Goal: Information Seeking & Learning: Learn about a topic

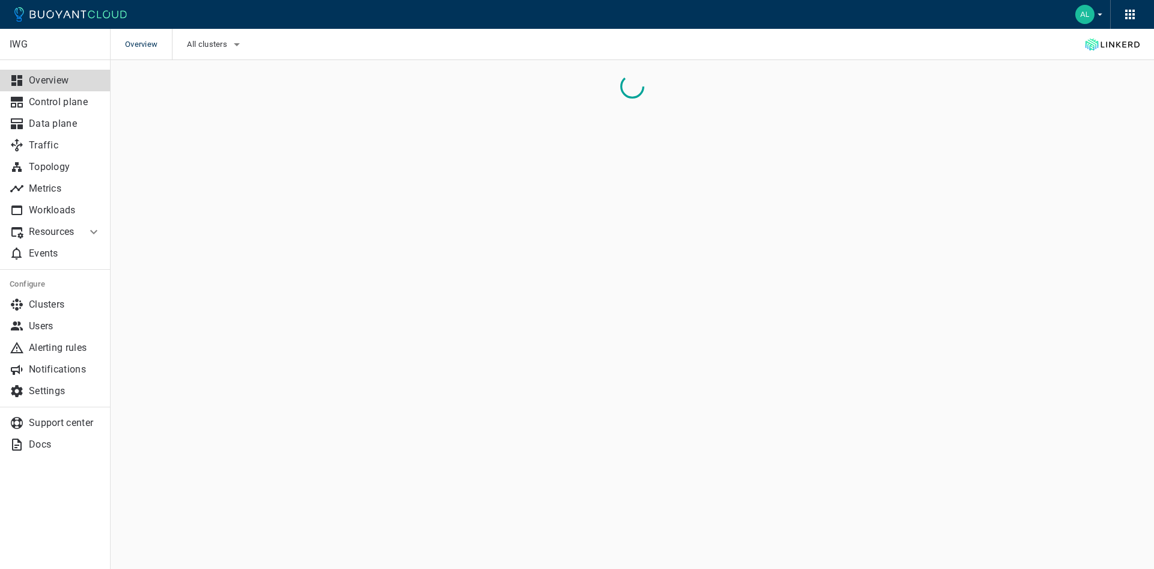
click at [68, 231] on p "Resources" at bounding box center [53, 232] width 48 height 12
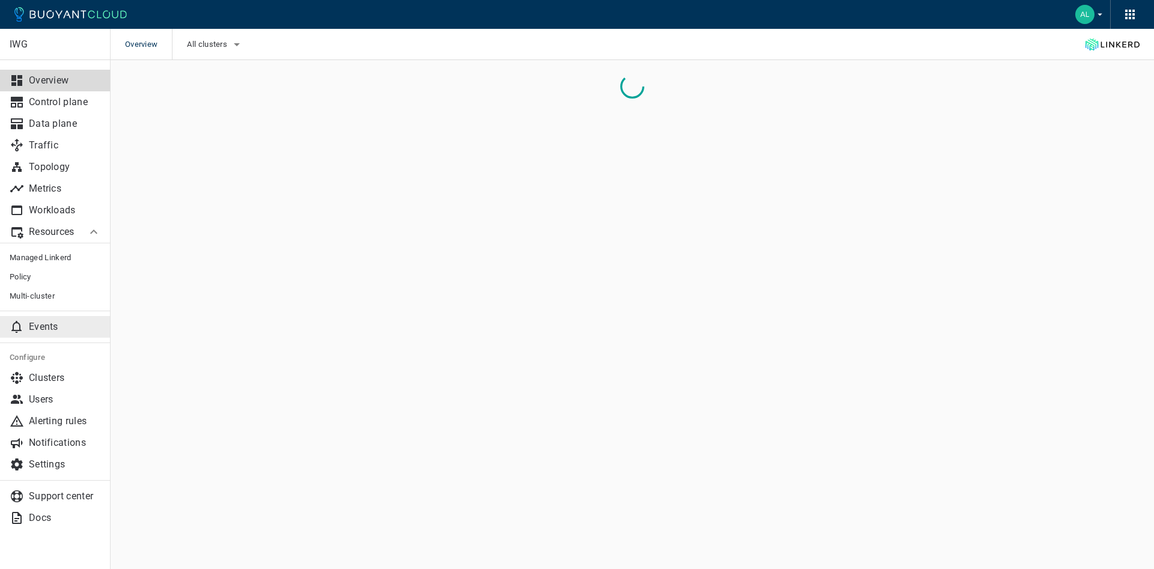
click at [29, 321] on p "Events" at bounding box center [65, 327] width 72 height 12
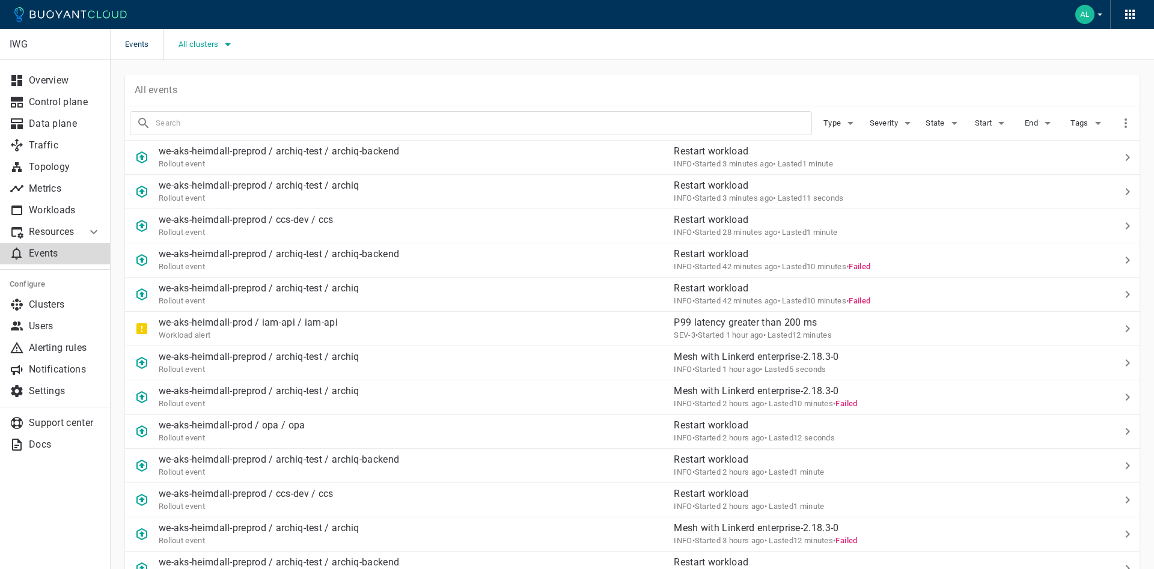
click at [207, 37] on button "All clusters" at bounding box center [206, 44] width 57 height 18
click at [230, 104] on span "we-aks-heimdall-preprod" at bounding box center [261, 105] width 108 height 12
click at [201, 104] on input "we-aks-heimdall-preprod" at bounding box center [194, 105] width 14 height 14
checkbox input "true"
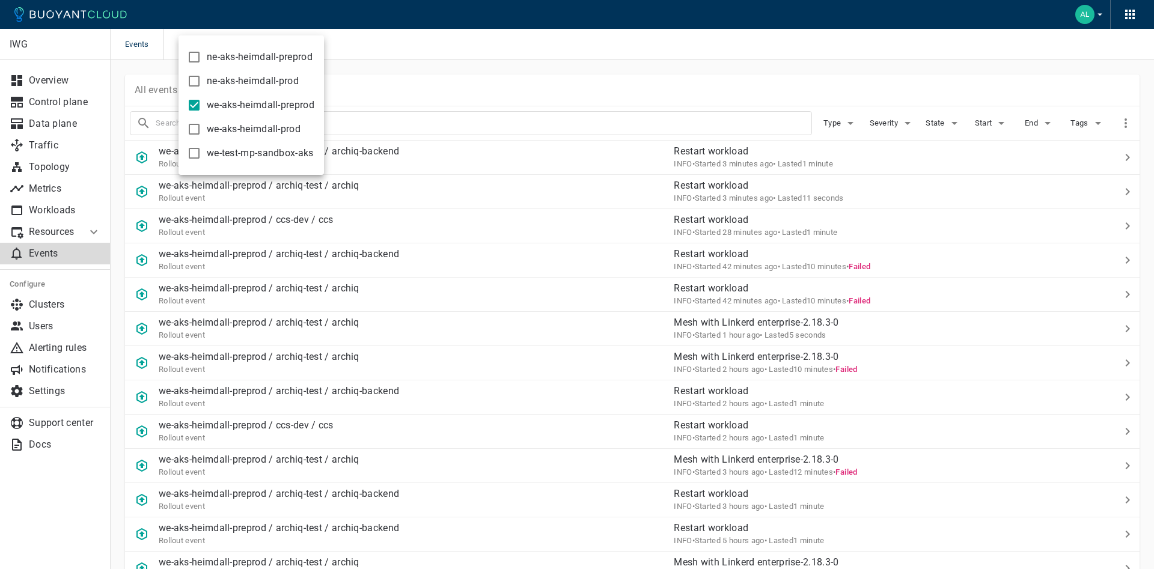
click at [377, 38] on div at bounding box center [577, 284] width 1154 height 569
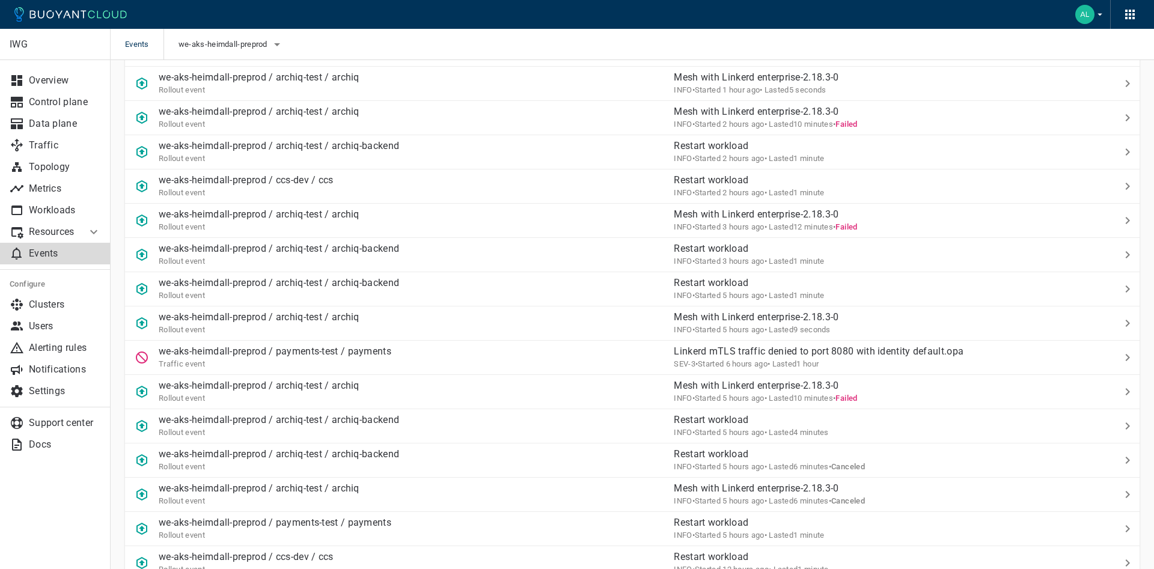
scroll to position [368, 0]
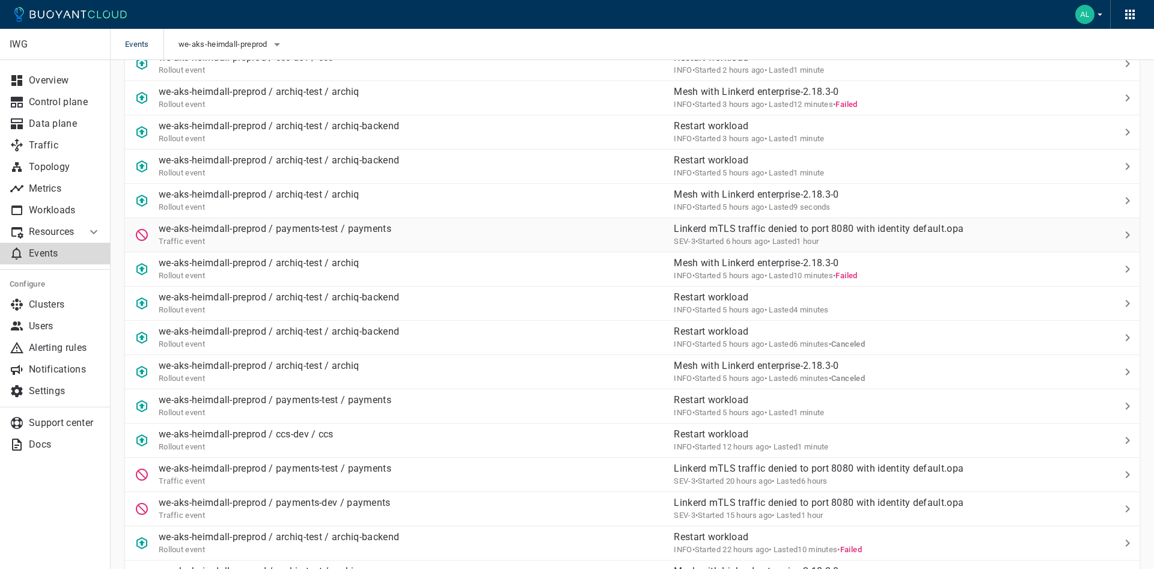
click at [290, 222] on div "we-aks-heimdall-preprod / payments-test / payments Traffic event" at bounding box center [270, 230] width 242 height 34
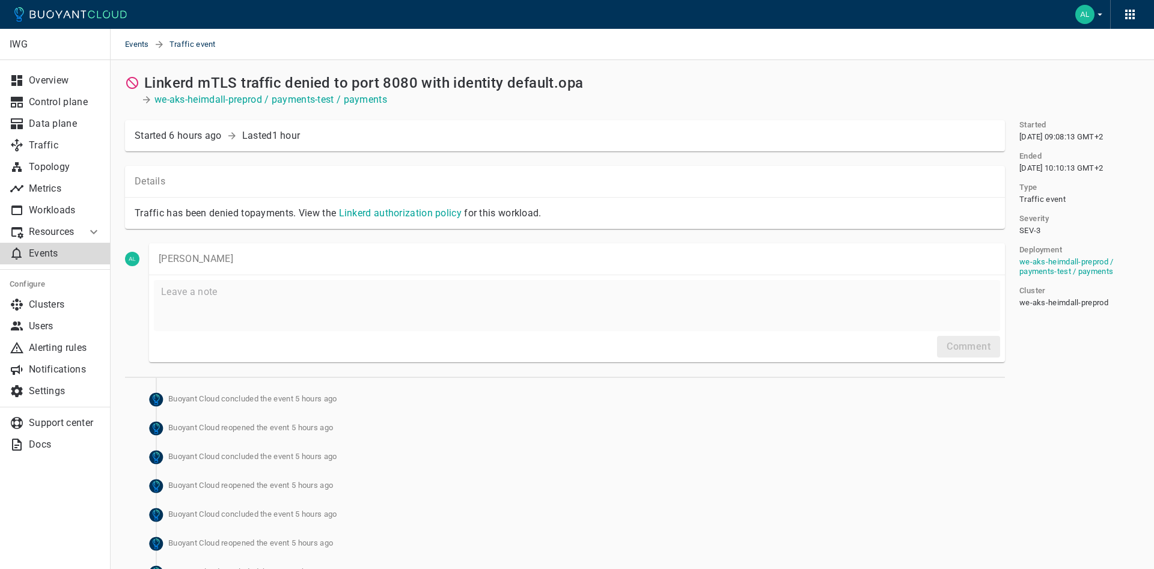
click at [184, 87] on h2 "Linkerd mTLS traffic denied to port 8080 with identity default.opa" at bounding box center [363, 83] width 439 height 17
copy h2 "Linkerd"
click at [50, 254] on p "Events" at bounding box center [65, 254] width 72 height 12
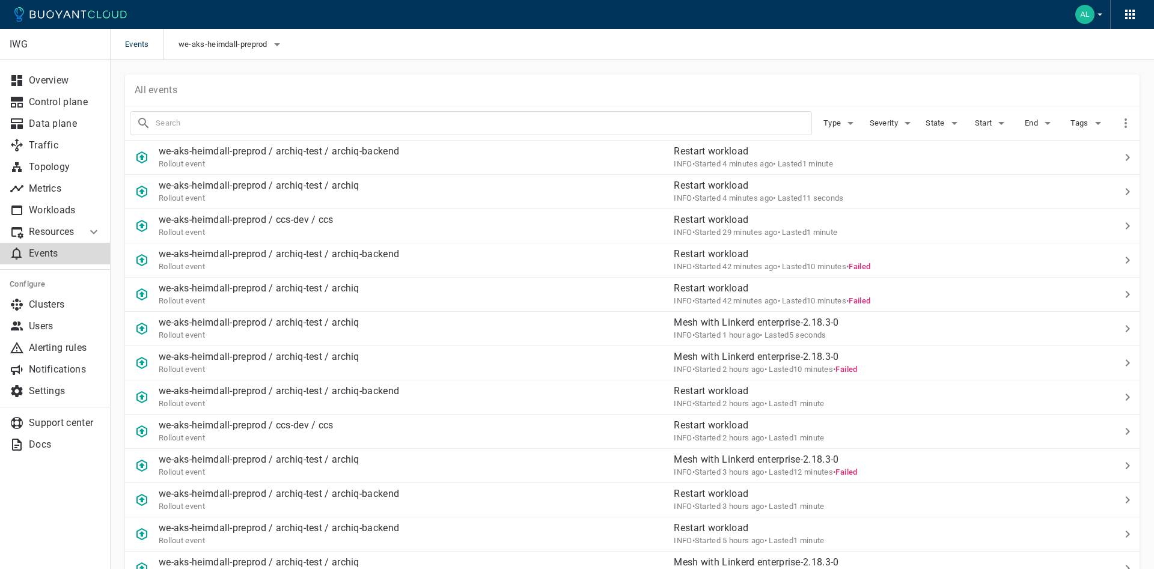
click at [212, 123] on input "text" at bounding box center [484, 123] width 656 height 17
paste input "Linkerd"
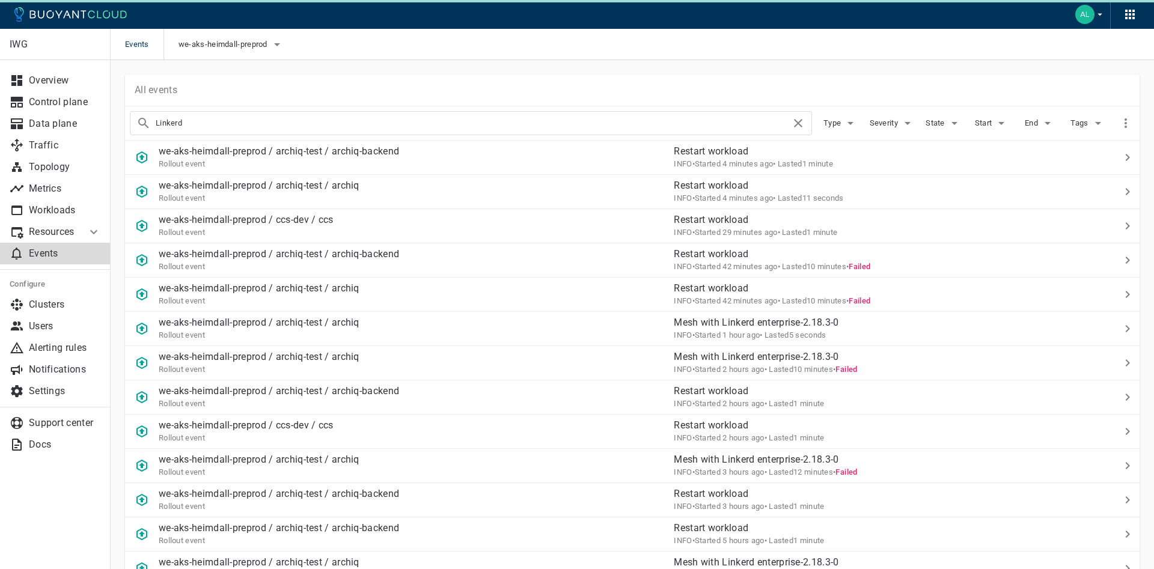
type input "Linkerd"
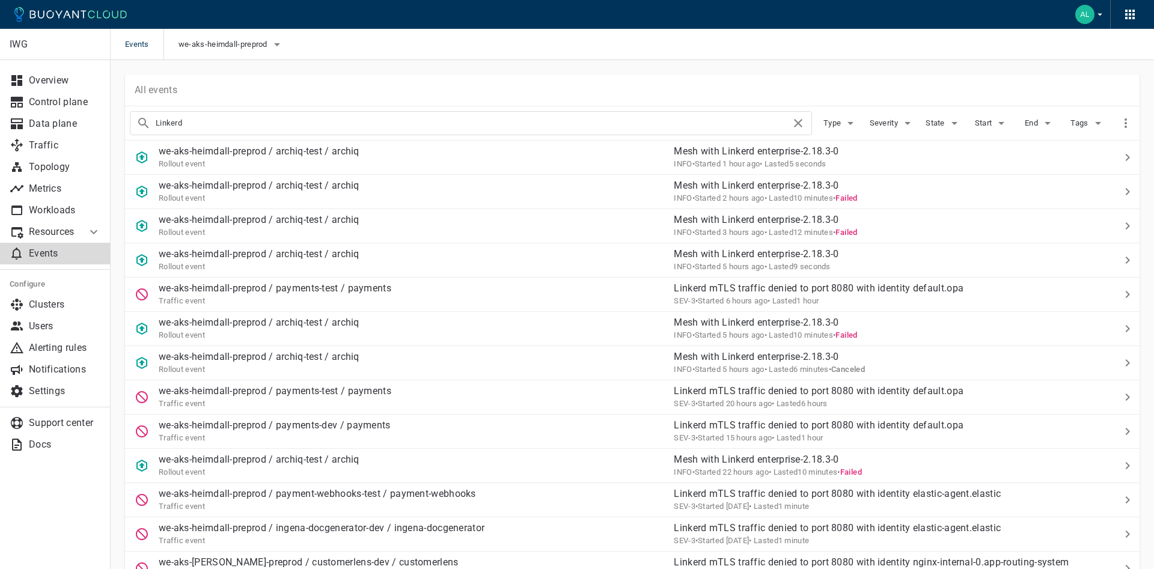
click at [239, 122] on input "Linkerd" at bounding box center [473, 123] width 635 height 17
click at [836, 127] on span "Type" at bounding box center [833, 123] width 20 height 10
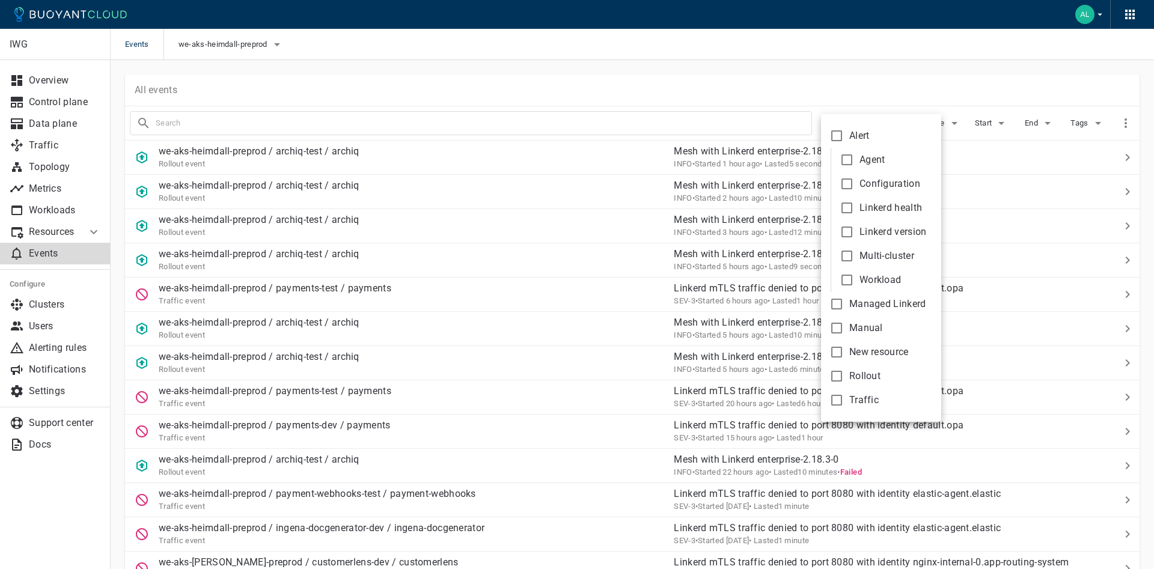
click at [841, 102] on div at bounding box center [577, 284] width 1154 height 569
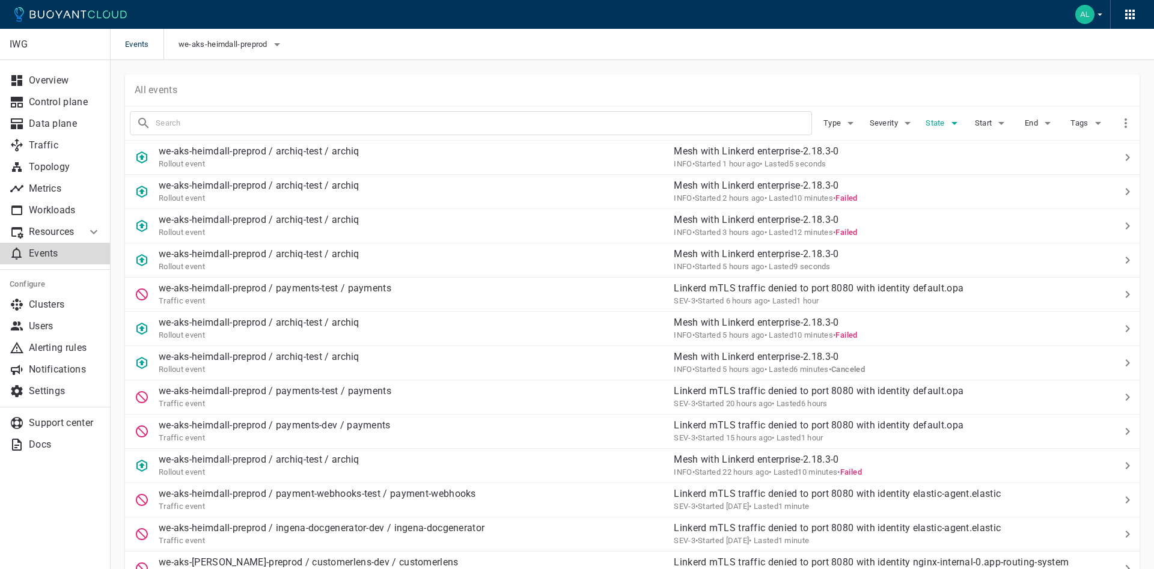
click at [936, 126] on span "State" at bounding box center [936, 123] width 22 height 10
click at [946, 99] on div at bounding box center [577, 284] width 1154 height 569
click at [942, 121] on span "State" at bounding box center [936, 123] width 22 height 10
click at [945, 142] on input "Ongoing" at bounding box center [940, 136] width 14 height 14
checkbox input "true"
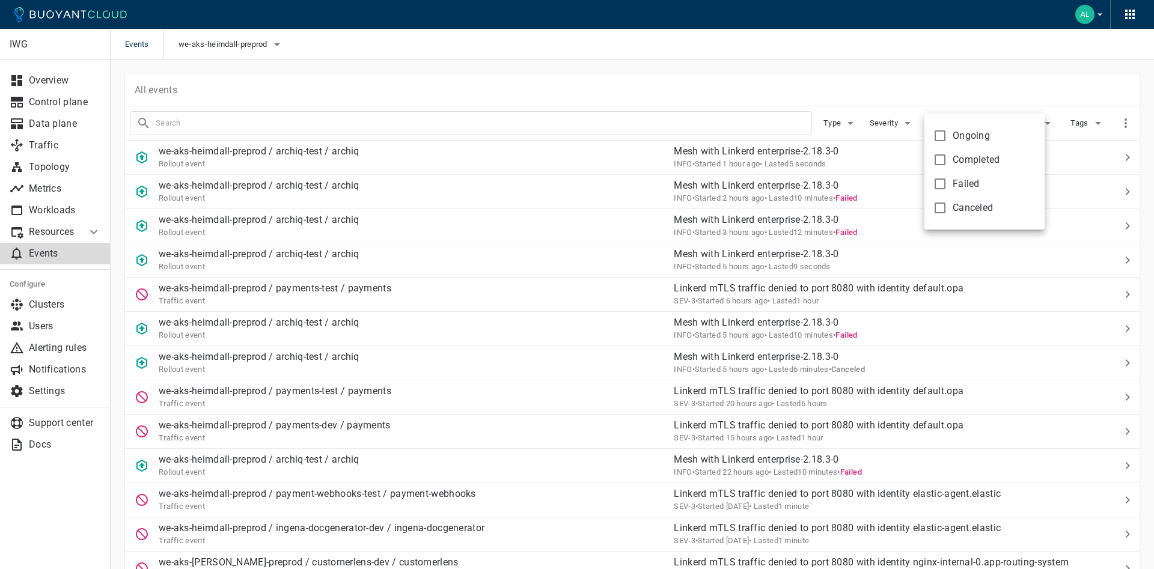
type input "Linkerd state:ongoing"
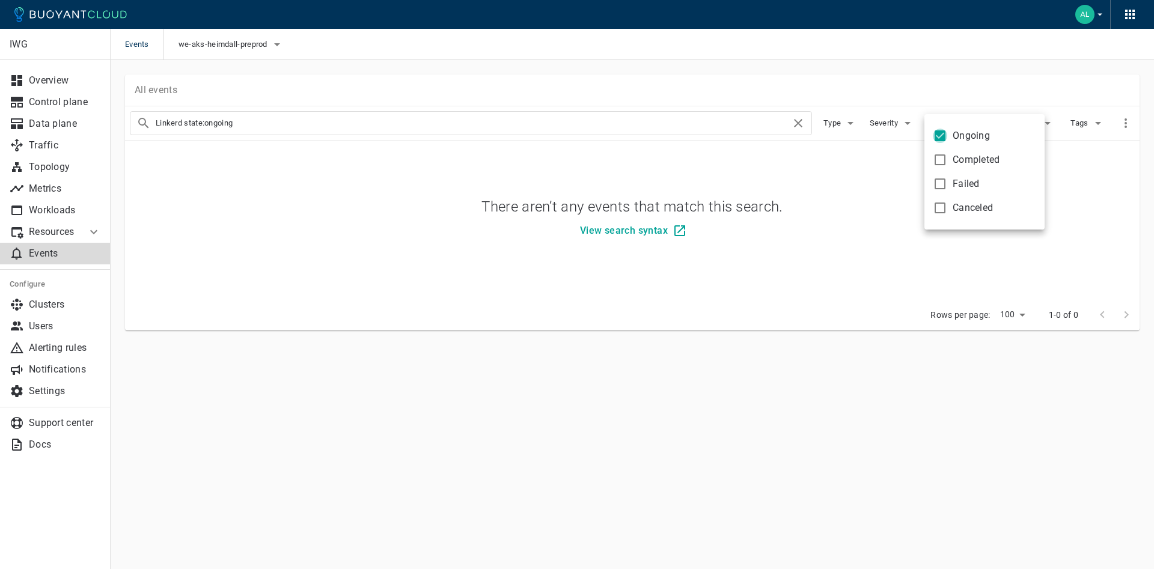
click at [945, 142] on input "Ongoing" at bounding box center [940, 136] width 14 height 14
checkbox input "false"
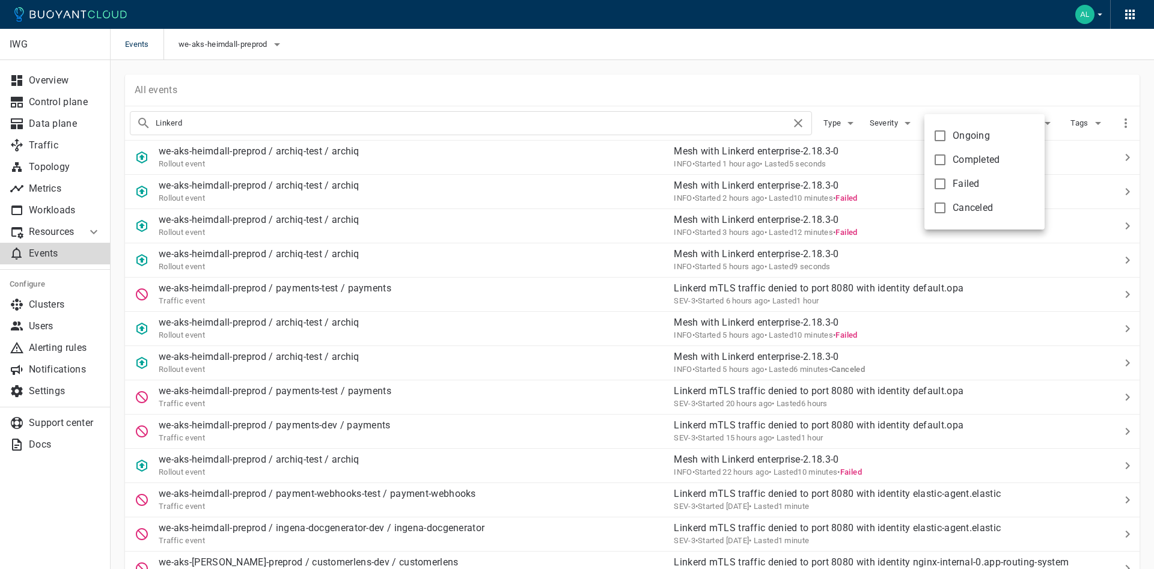
click at [945, 99] on div at bounding box center [577, 284] width 1154 height 569
click at [1033, 124] on span "End" at bounding box center [1032, 123] width 16 height 10
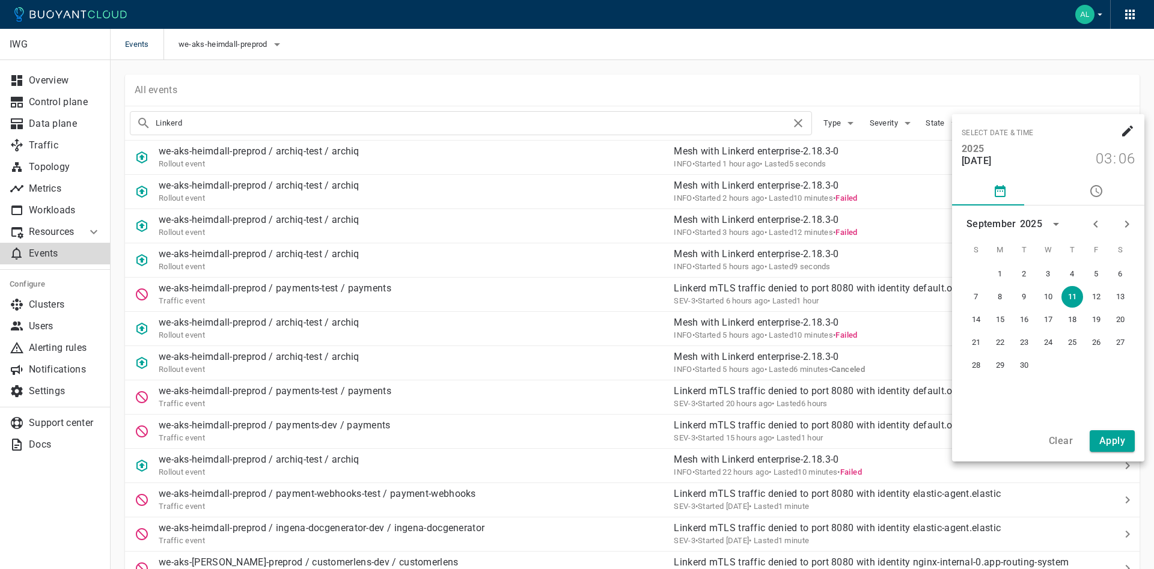
click at [1041, 98] on div at bounding box center [577, 284] width 1154 height 569
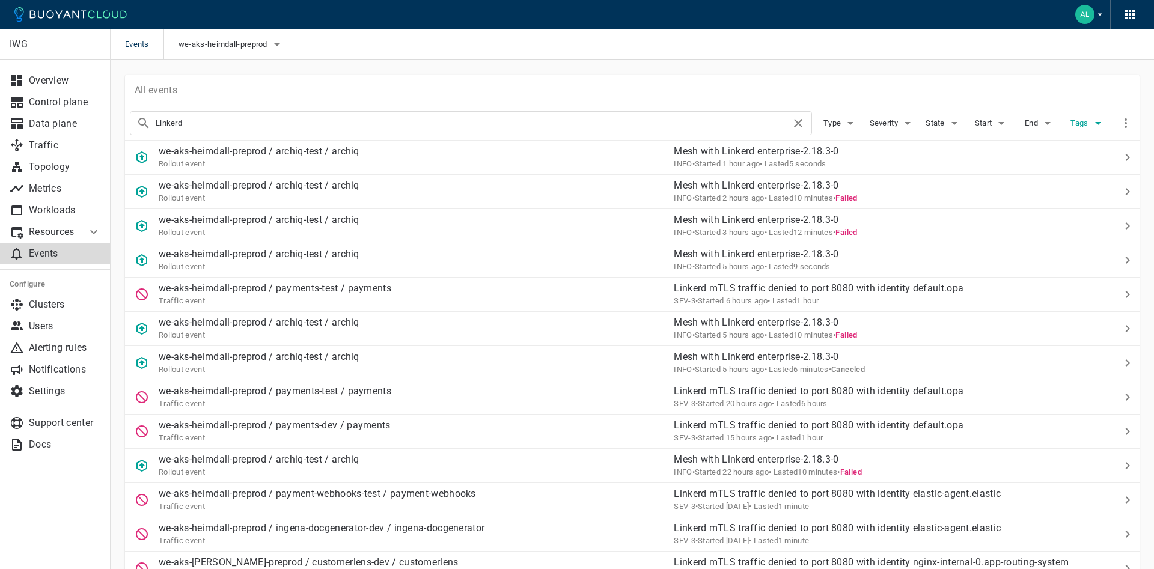
click at [1085, 120] on span "Tags" at bounding box center [1080, 123] width 20 height 10
click at [1072, 110] on div at bounding box center [577, 284] width 1154 height 569
click at [211, 118] on input "Linkerd" at bounding box center [473, 123] width 635 height 17
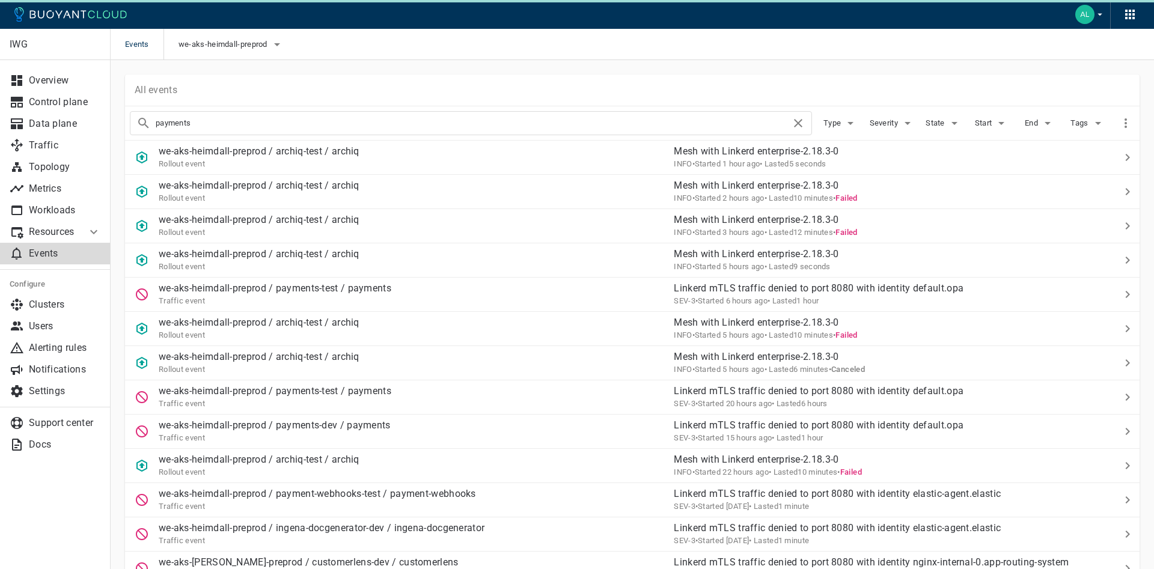
type input "payments"
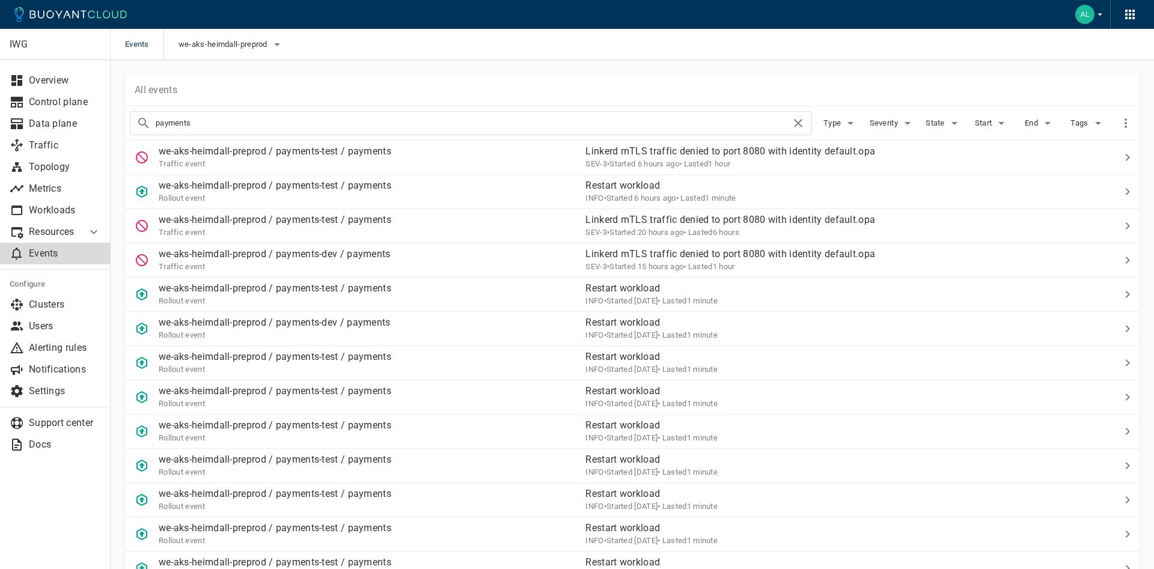
click at [225, 48] on span "we-aks-heimdall-preprod" at bounding box center [223, 45] width 91 height 10
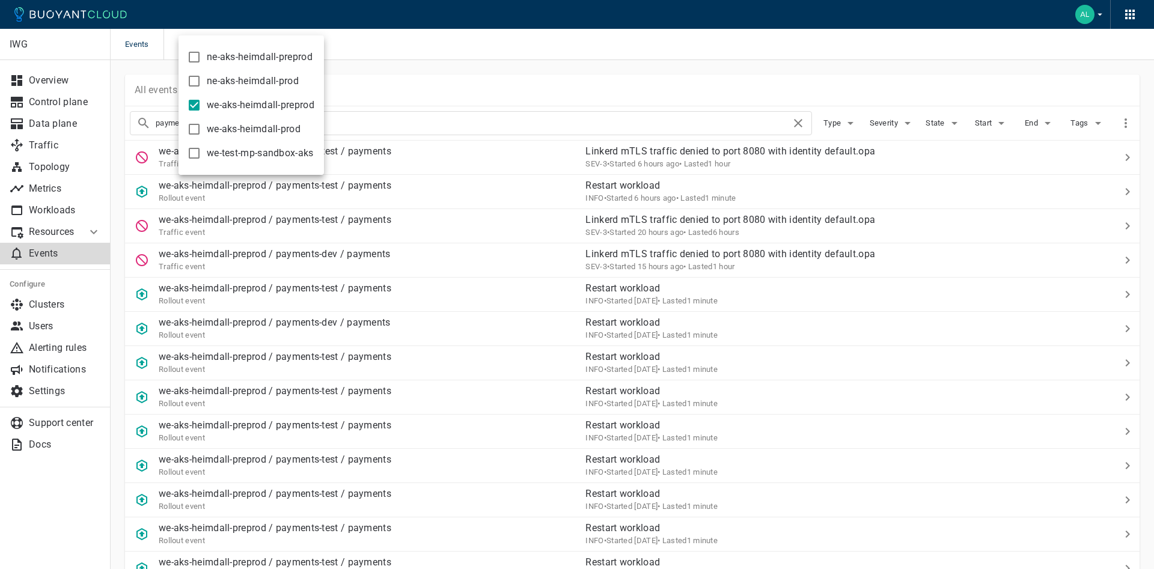
click at [225, 48] on label "ne-aks-heimdall-preprod" at bounding box center [246, 57] width 131 height 24
click at [201, 50] on input "ne-aks-heimdall-preprod" at bounding box center [194, 57] width 14 height 14
checkbox input "true"
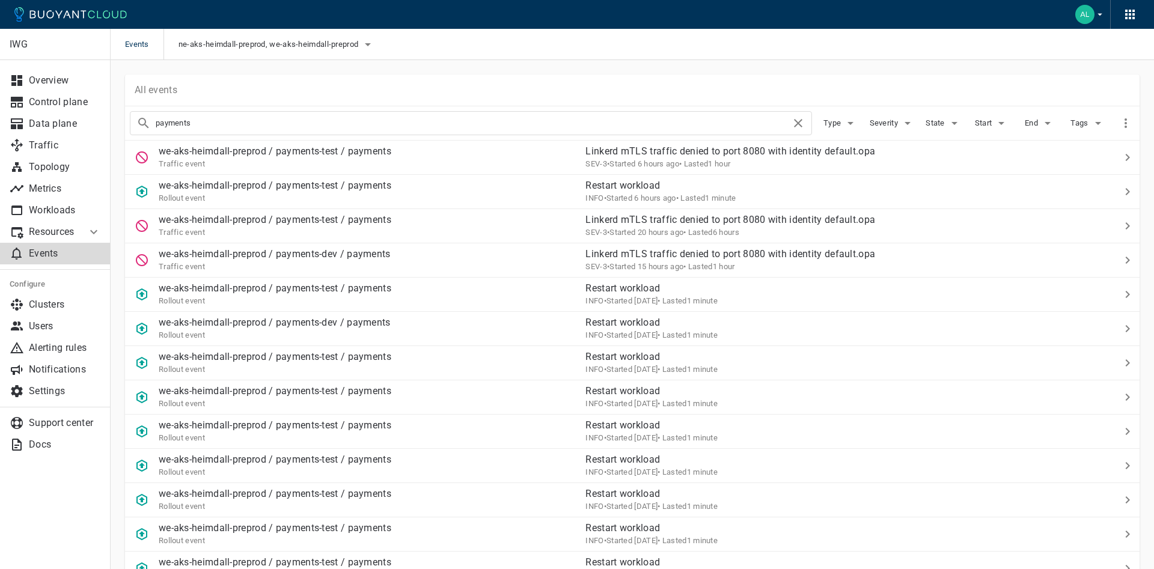
click at [282, 112] on div "payments" at bounding box center [471, 123] width 682 height 24
click at [281, 113] on div "payments" at bounding box center [471, 123] width 682 height 24
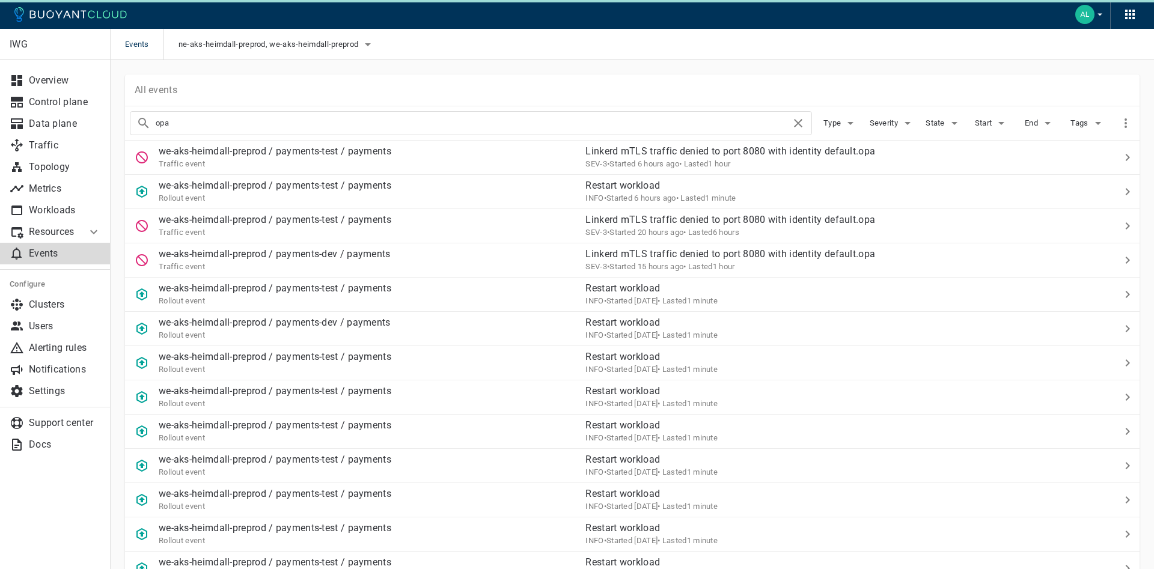
type input "opa"
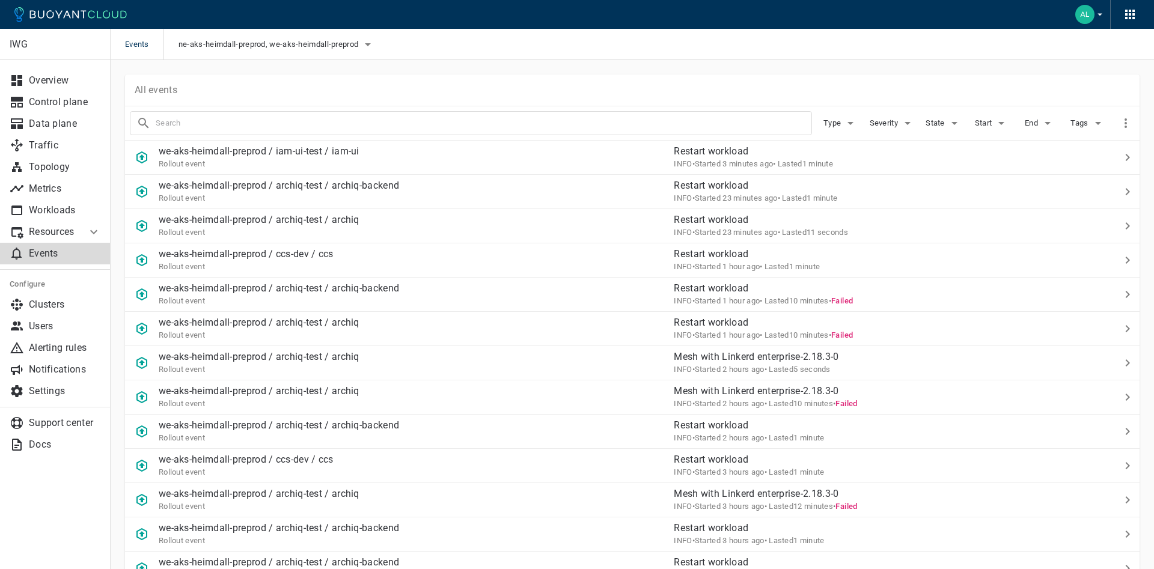
click at [285, 103] on div at bounding box center [466, 119] width 692 height 34
click at [279, 114] on div at bounding box center [471, 123] width 682 height 24
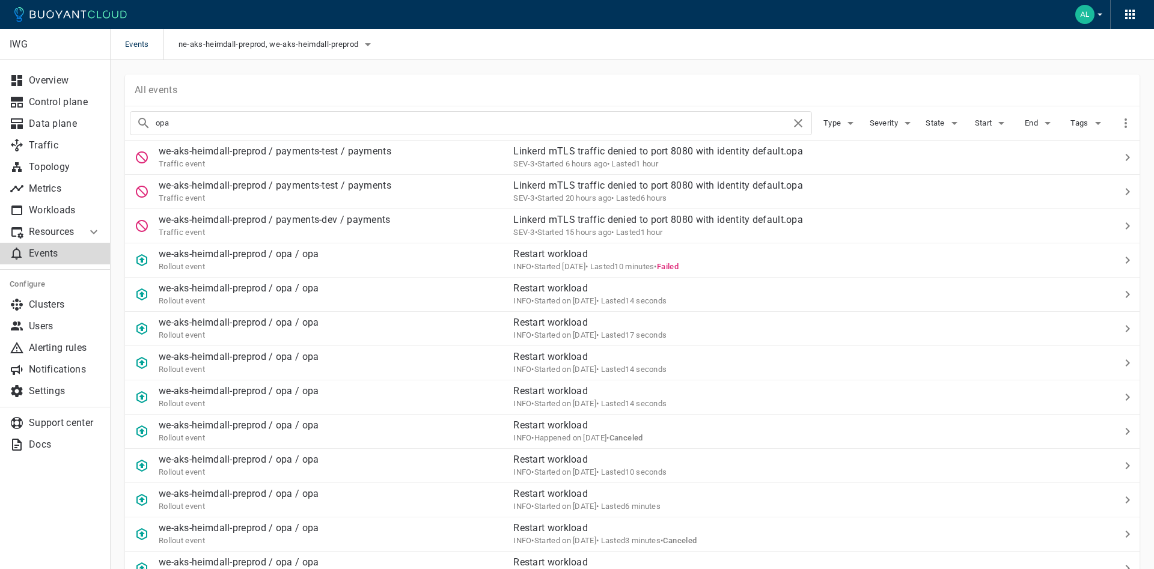
type input "opa"
click at [311, 47] on span "ne-aks-heimdall-preprod, we-aks-heimdall-preprod" at bounding box center [269, 45] width 182 height 10
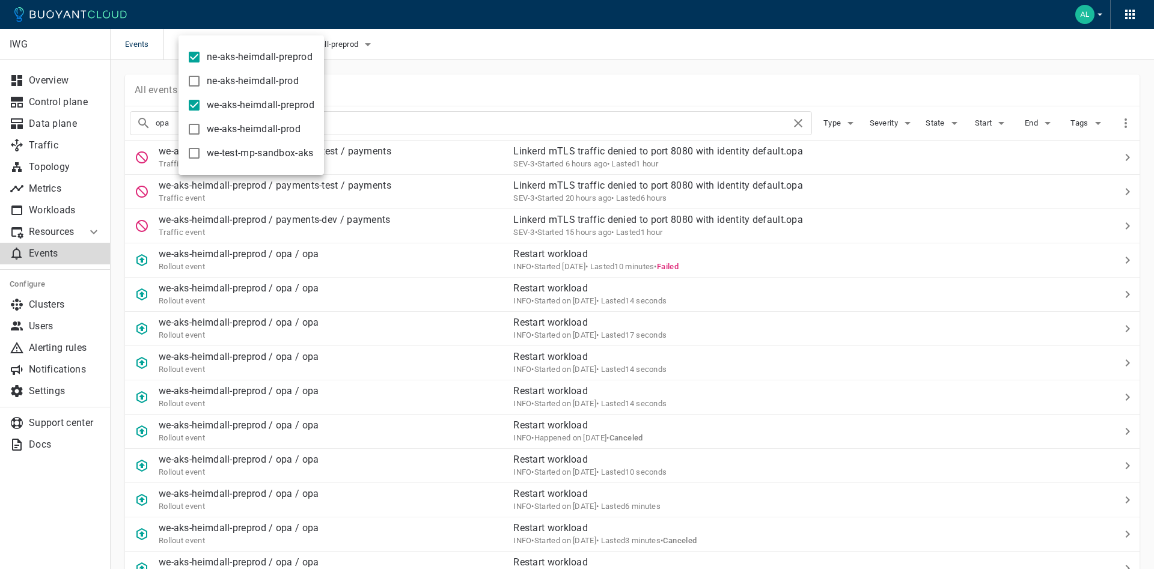
click at [464, 49] on div at bounding box center [577, 284] width 1154 height 569
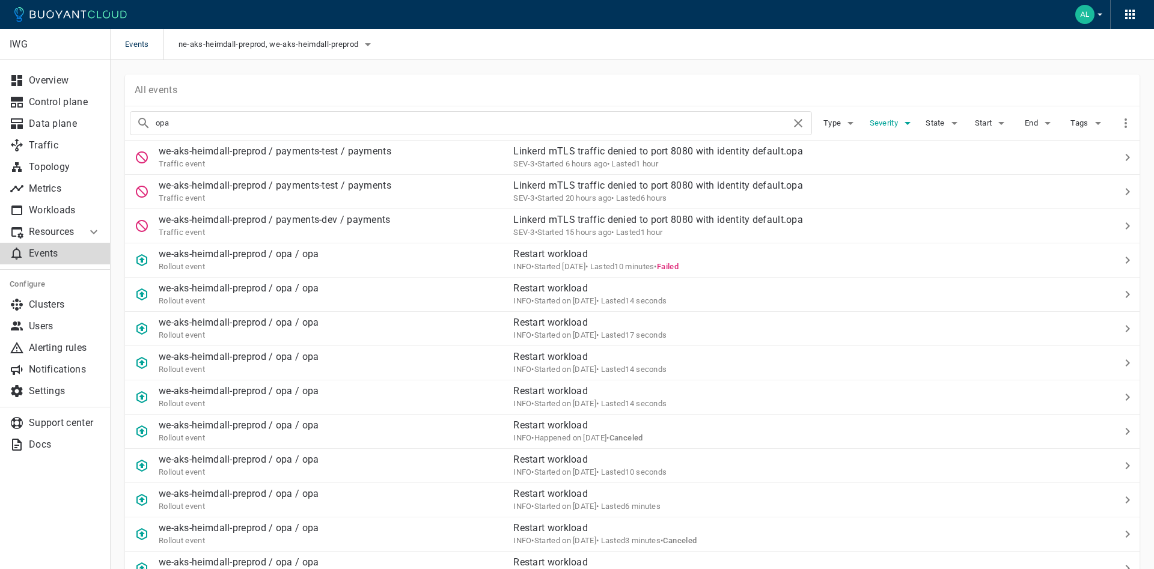
click at [895, 125] on span "Severity" at bounding box center [884, 123] width 31 height 10
click at [892, 97] on div at bounding box center [577, 284] width 1154 height 569
